Goal: Task Accomplishment & Management: Use online tool/utility

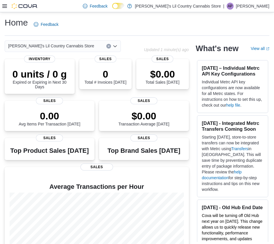
click at [7, 6] on icon at bounding box center [4, 5] width 5 height 3
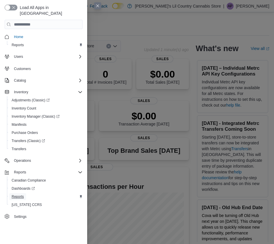
click at [15, 194] on span "Reports" at bounding box center [18, 196] width 12 height 5
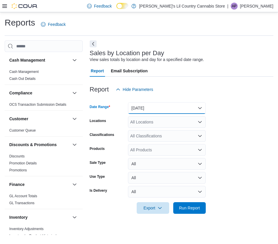
click at [199, 107] on button "Yesterday" at bounding box center [167, 108] width 78 height 12
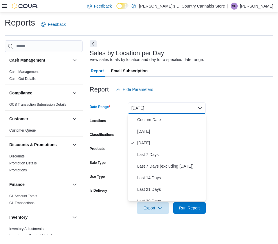
click at [152, 143] on span "Yesterday" at bounding box center [170, 142] width 66 height 7
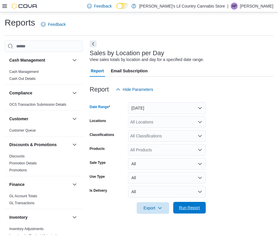
click at [190, 209] on span "Run Report" at bounding box center [189, 208] width 21 height 6
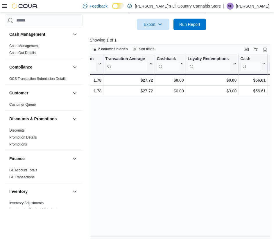
scroll to position [0, 808]
